Goal: Transaction & Acquisition: Purchase product/service

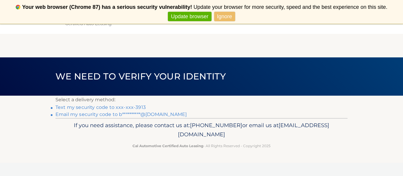
click at [137, 108] on link "Text my security code to xxx-xxx-3913" at bounding box center [100, 108] width 90 height 6
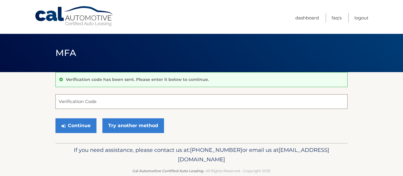
click at [124, 102] on input "Verification Code" at bounding box center [201, 101] width 292 height 15
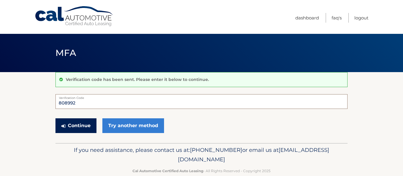
type input "808992"
click at [76, 126] on button "Continue" at bounding box center [75, 126] width 41 height 15
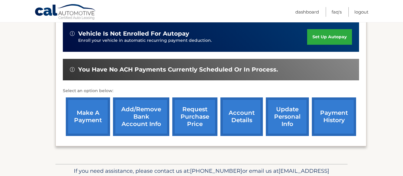
scroll to position [184, 0]
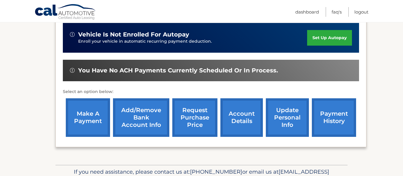
click at [76, 126] on link "make a payment" at bounding box center [88, 117] width 44 height 39
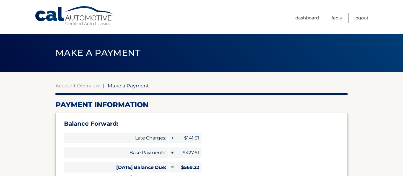
type input "1095.68"
select select "NjE2Y2RkYTktNzc2NS00NmMwLTg5MDctMzc2ZGFiODdkYzdj"
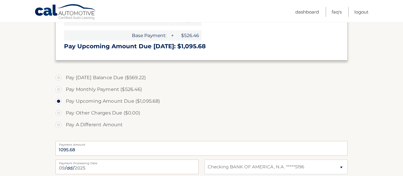
scroll to position [173, 0]
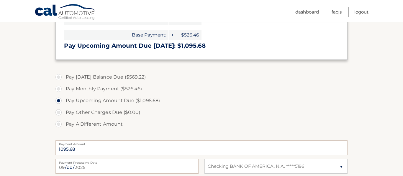
click at [62, 77] on label "Pay [DATE] Balance Due ($569.22)" at bounding box center [201, 77] width 292 height 12
click at [62, 77] on input "Pay [DATE] Balance Due ($569.22)" at bounding box center [61, 75] width 6 height 9
radio input "true"
type input "569.22"
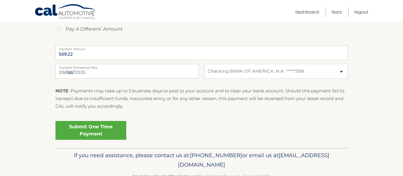
scroll to position [268, 0]
click at [105, 128] on link "Submit One Time Payment" at bounding box center [90, 130] width 71 height 19
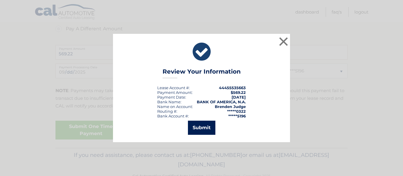
click at [208, 124] on button "Submit" at bounding box center [201, 128] width 27 height 14
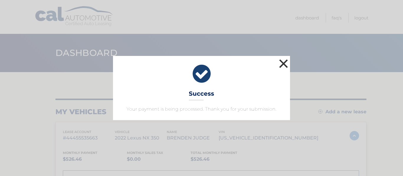
click at [284, 64] on button "×" at bounding box center [283, 64] width 12 height 12
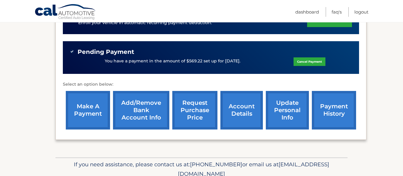
scroll to position [203, 0]
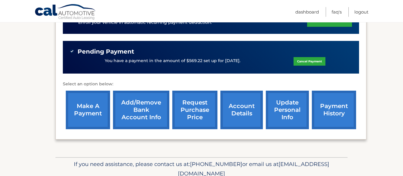
click at [346, 110] on link "payment history" at bounding box center [334, 110] width 44 height 39
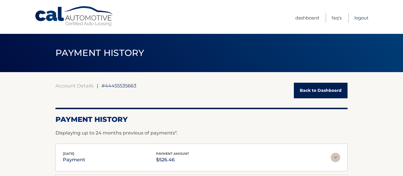
click at [359, 18] on link "Logout" at bounding box center [361, 18] width 14 height 10
